Goal: Task Accomplishment & Management: Manage account settings

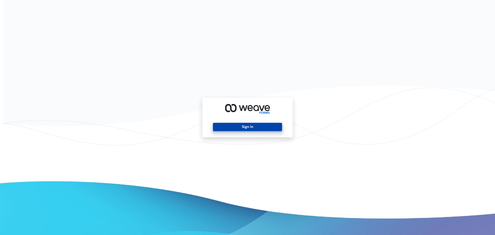
click at [236, 123] on button "Sign In" at bounding box center [247, 127] width 69 height 8
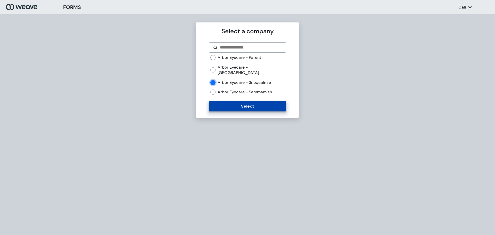
click at [241, 102] on button "Select" at bounding box center [247, 106] width 77 height 10
